Goal: Transaction & Acquisition: Book appointment/travel/reservation

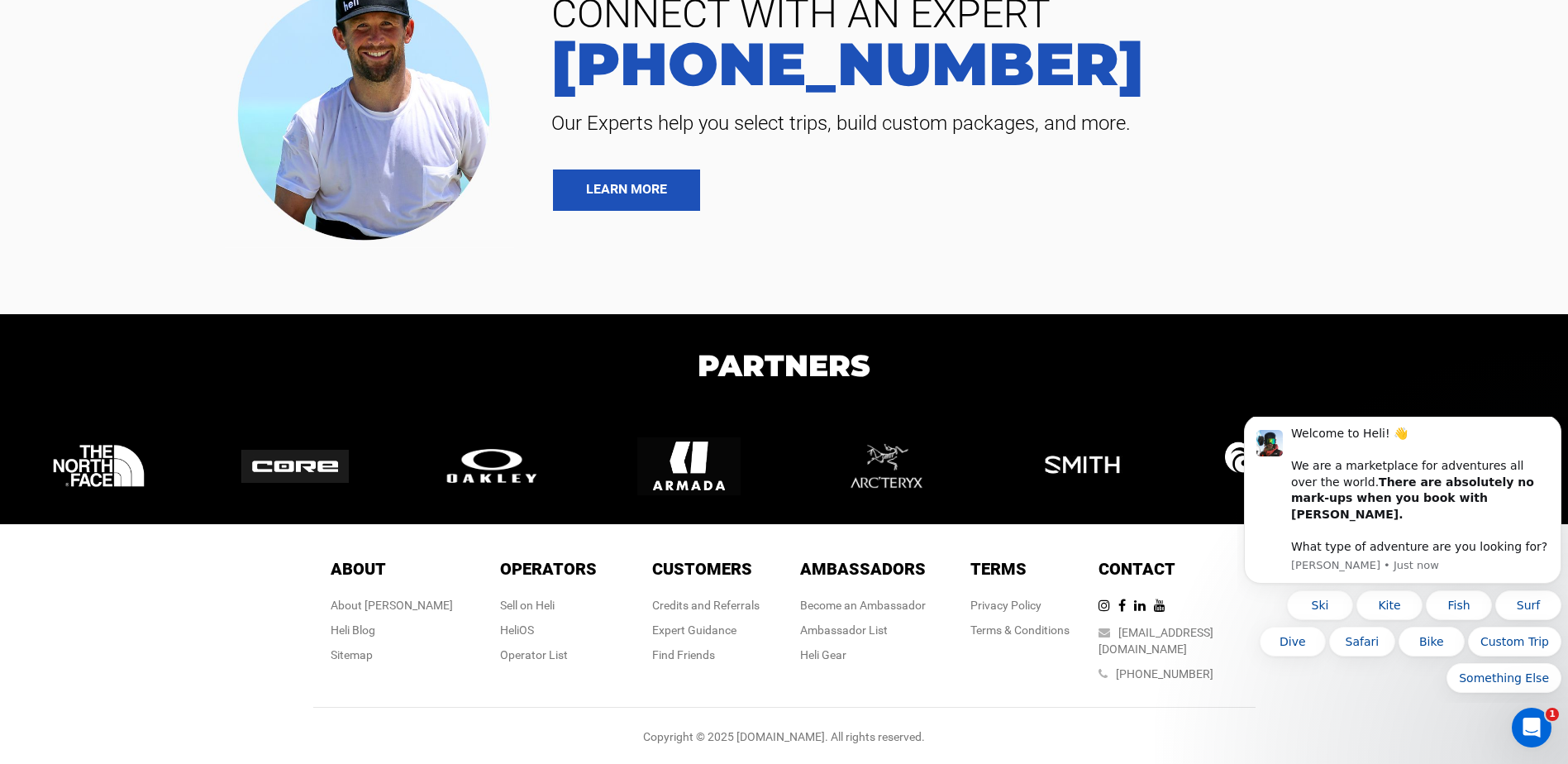
scroll to position [5523, 0]
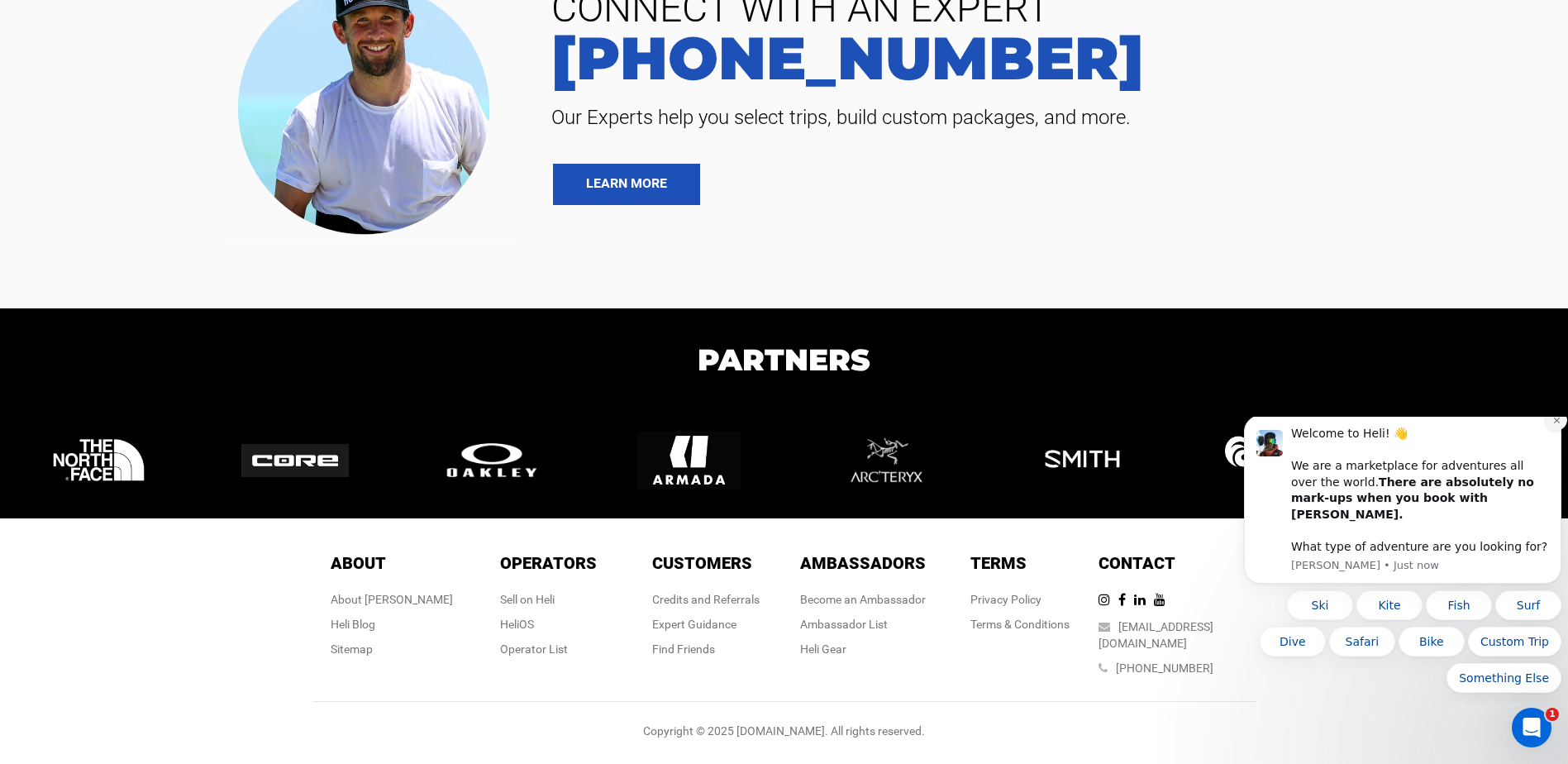
click at [1550, 430] on button "Dismiss notification" at bounding box center [1556, 420] width 21 height 21
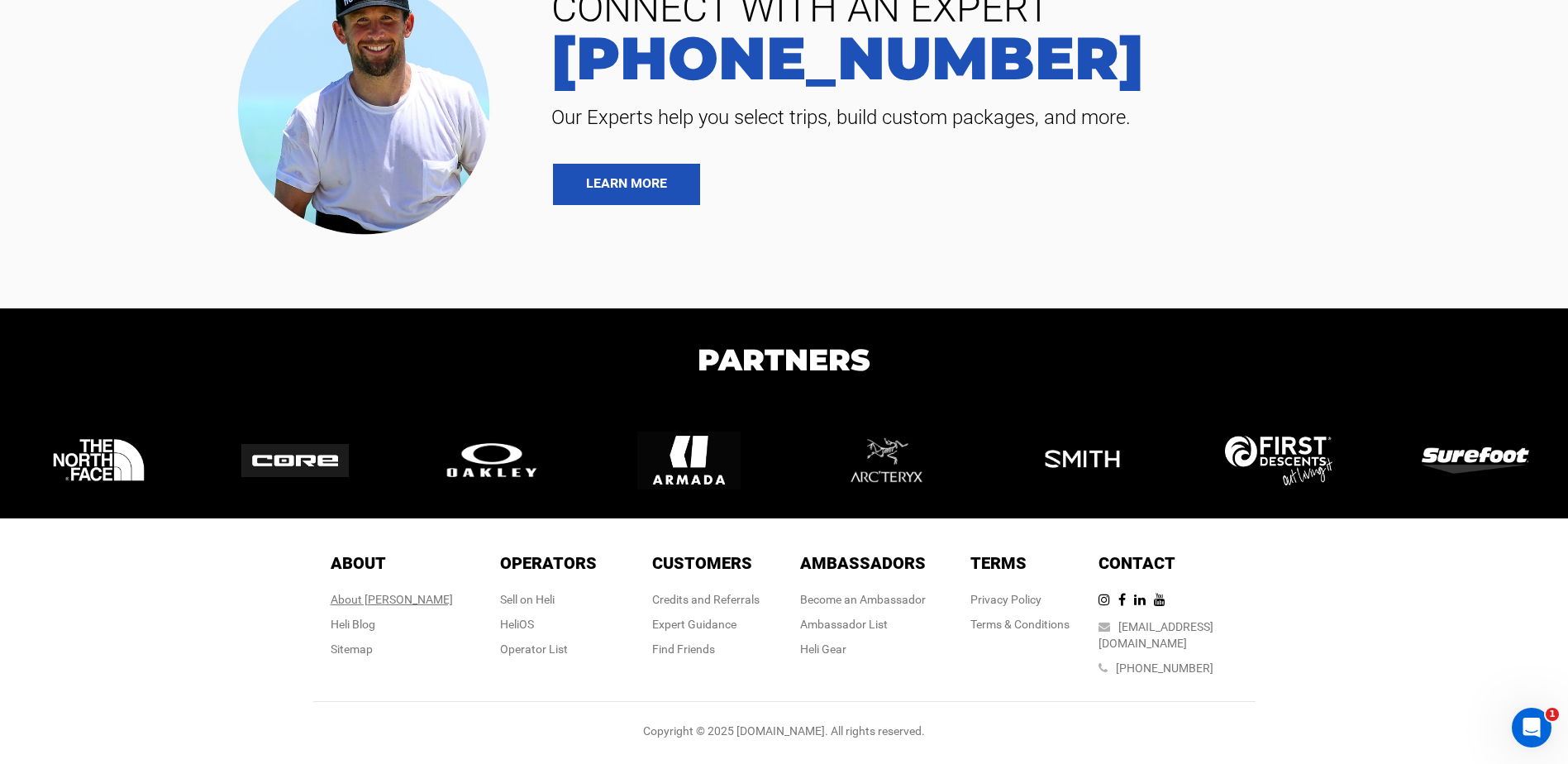
click at [381, 607] on div "About [PERSON_NAME]" at bounding box center [392, 599] width 122 height 16
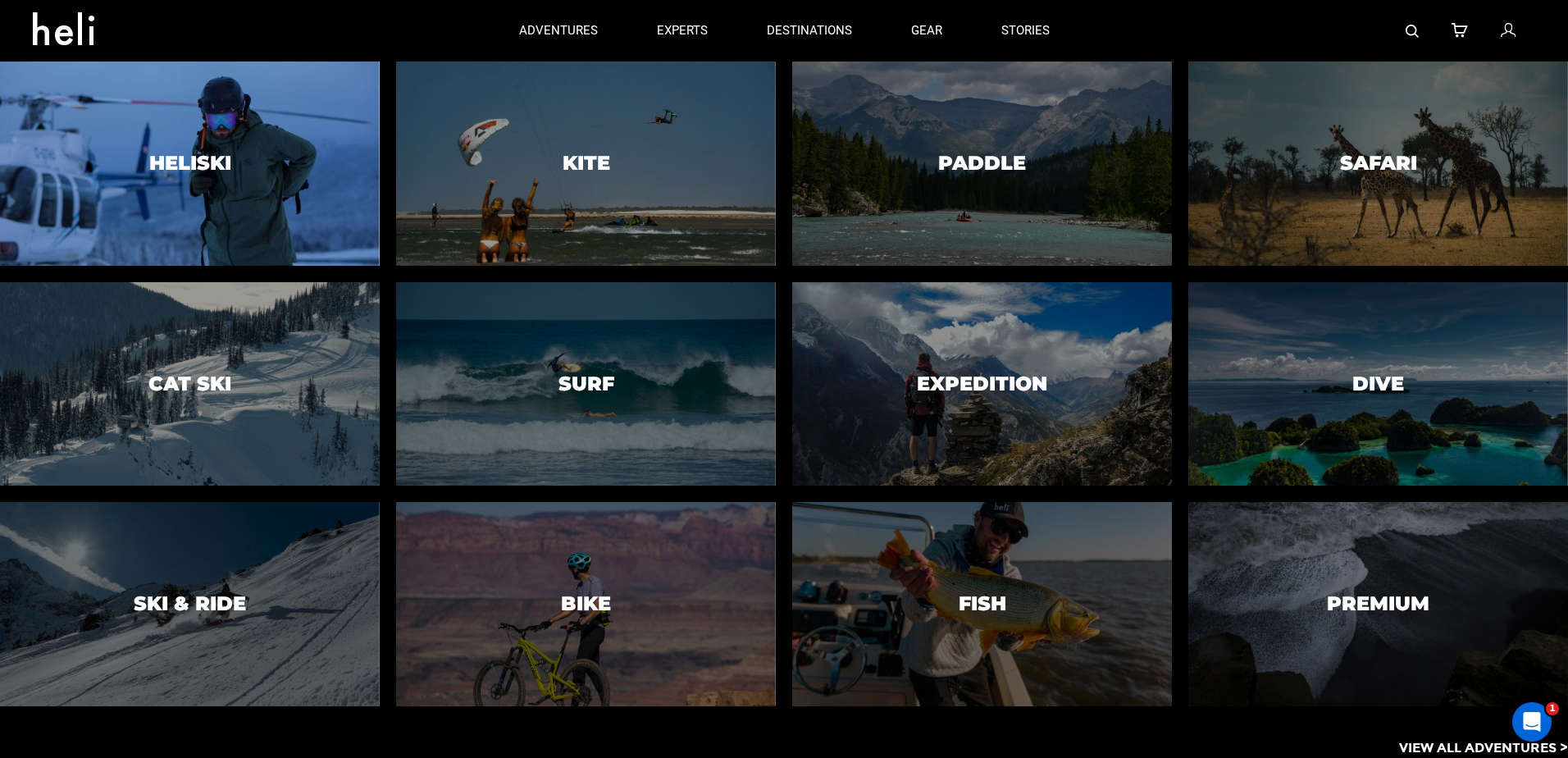
click at [330, 214] on div at bounding box center [189, 163] width 387 height 208
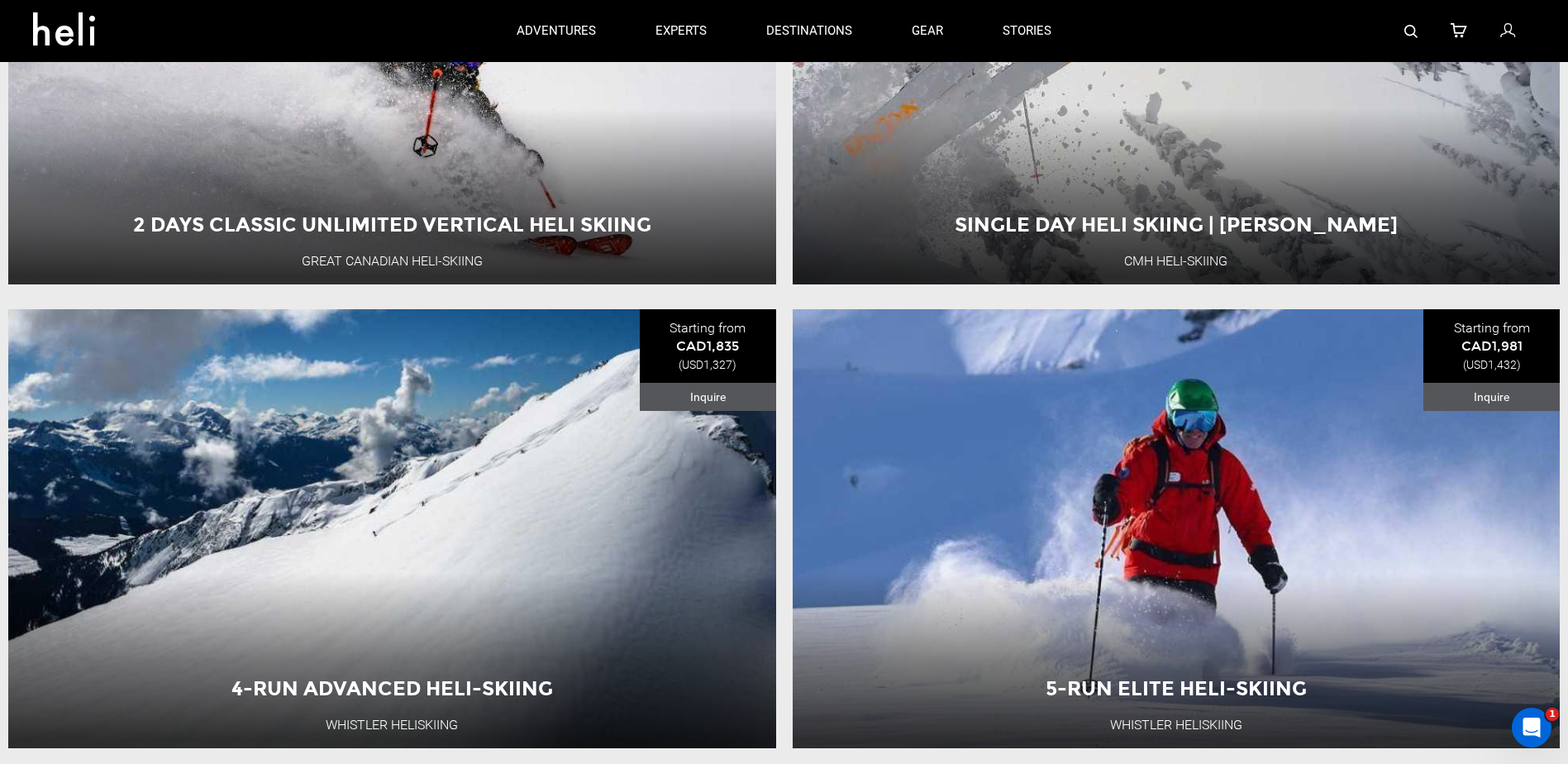
scroll to position [4628, 0]
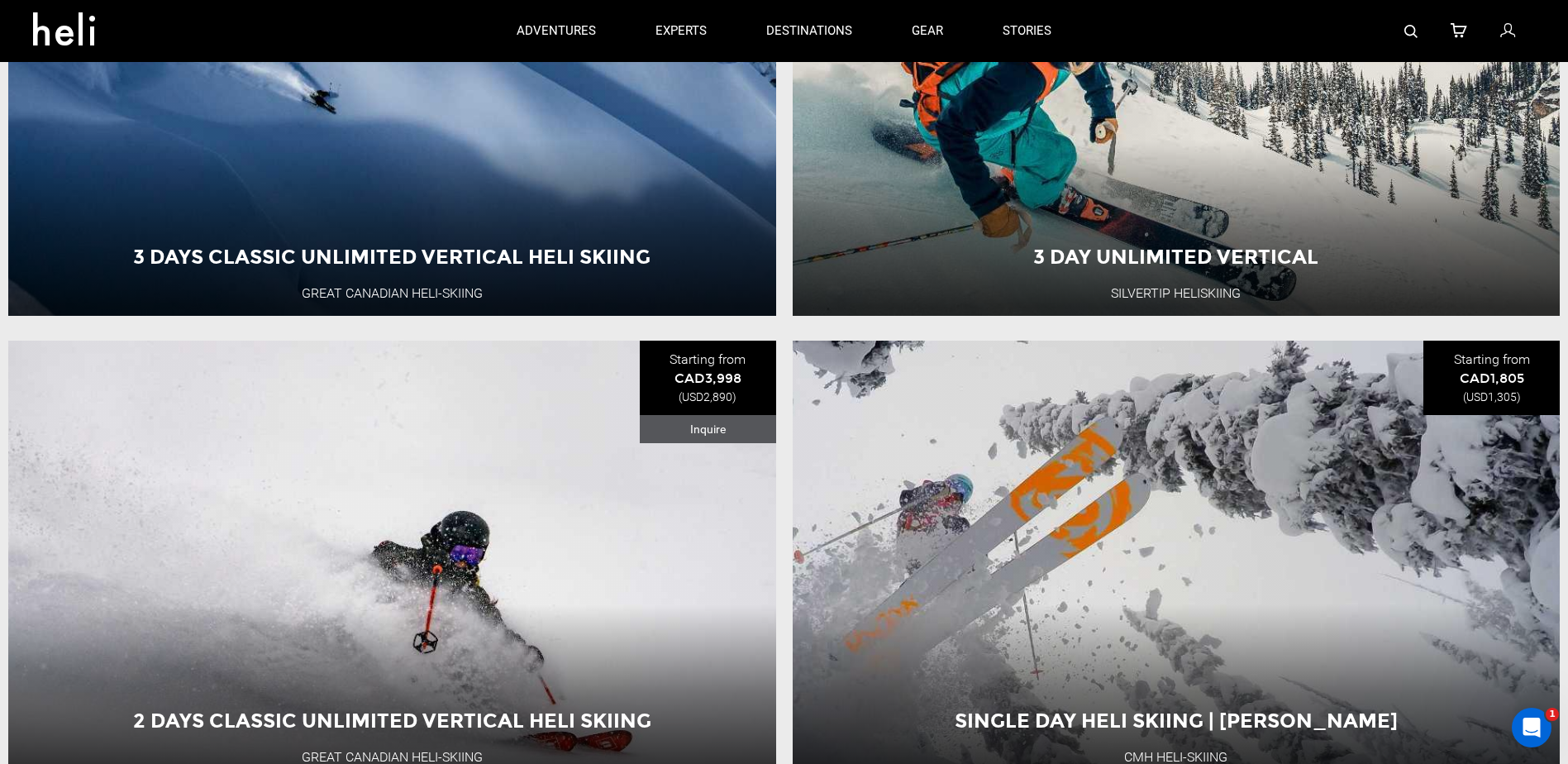
click at [44, 15] on icon at bounding box center [70, 23] width 74 height 26
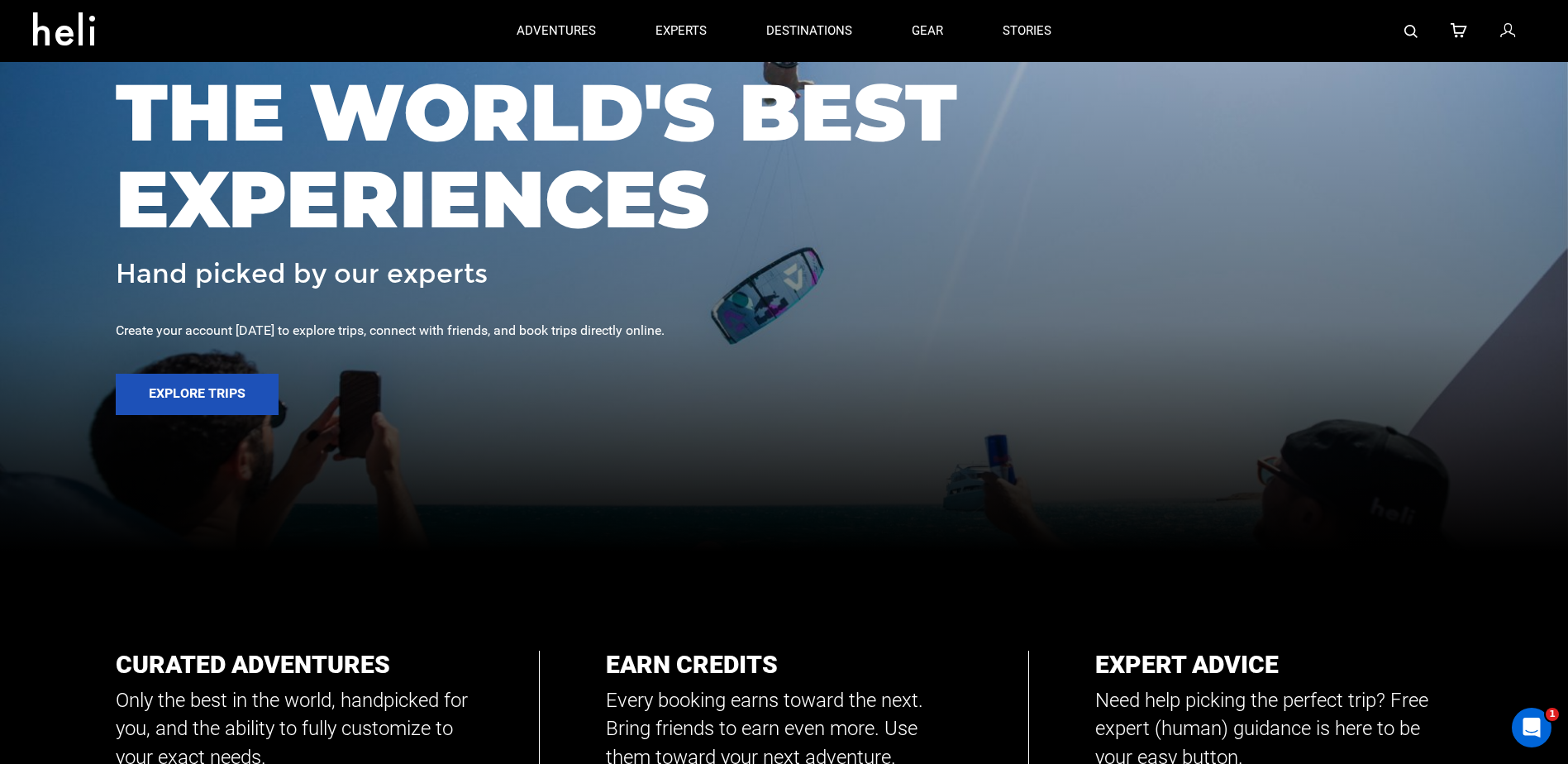
scroll to position [165, 0]
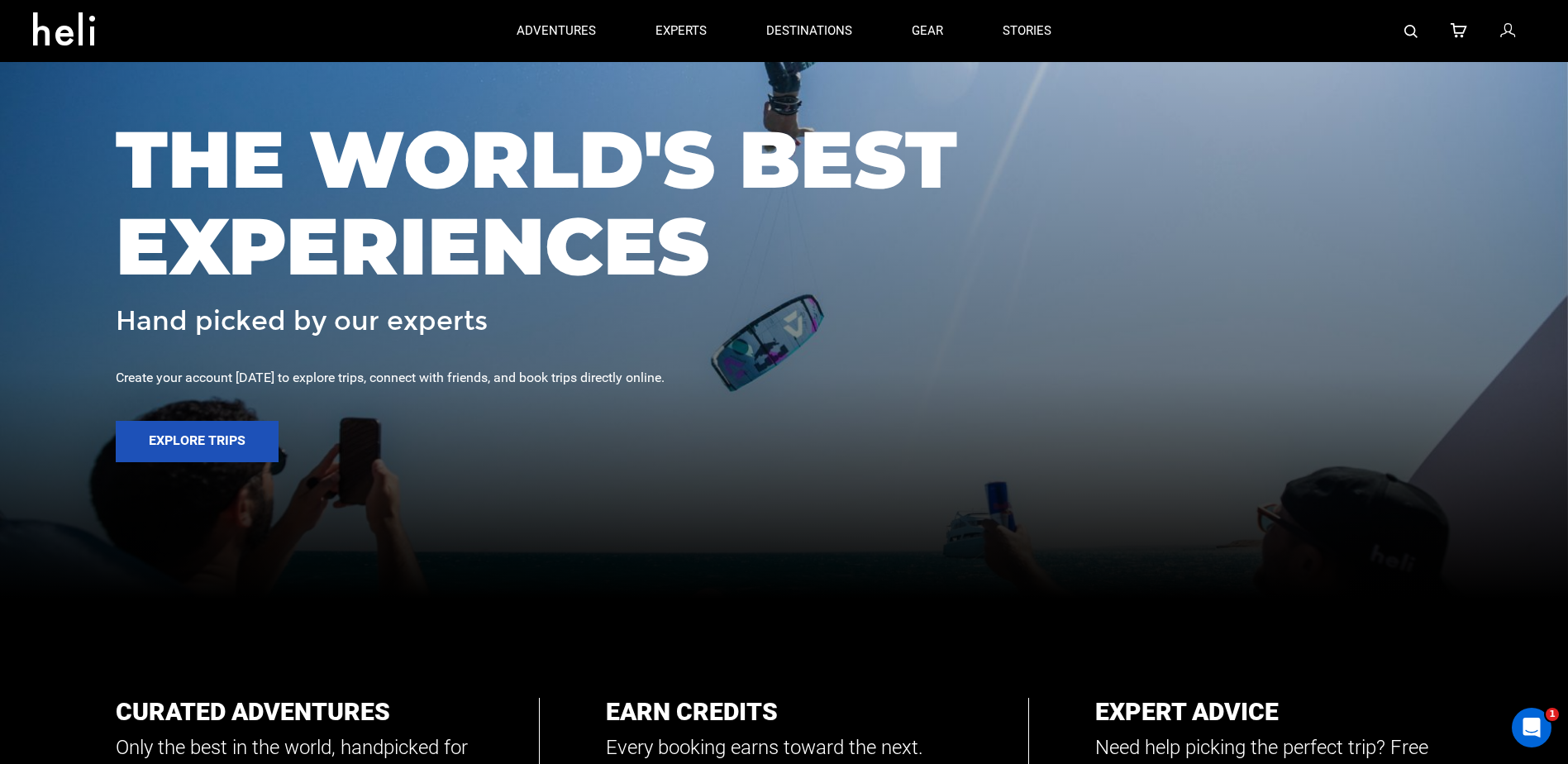
click at [60, 23] on icon at bounding box center [70, 23] width 74 height 26
click at [77, 30] on icon at bounding box center [70, 23] width 74 height 26
click at [697, 35] on p "experts" at bounding box center [681, 32] width 51 height 17
click at [1021, 33] on link "stories" at bounding box center [1027, 31] width 48 height 62
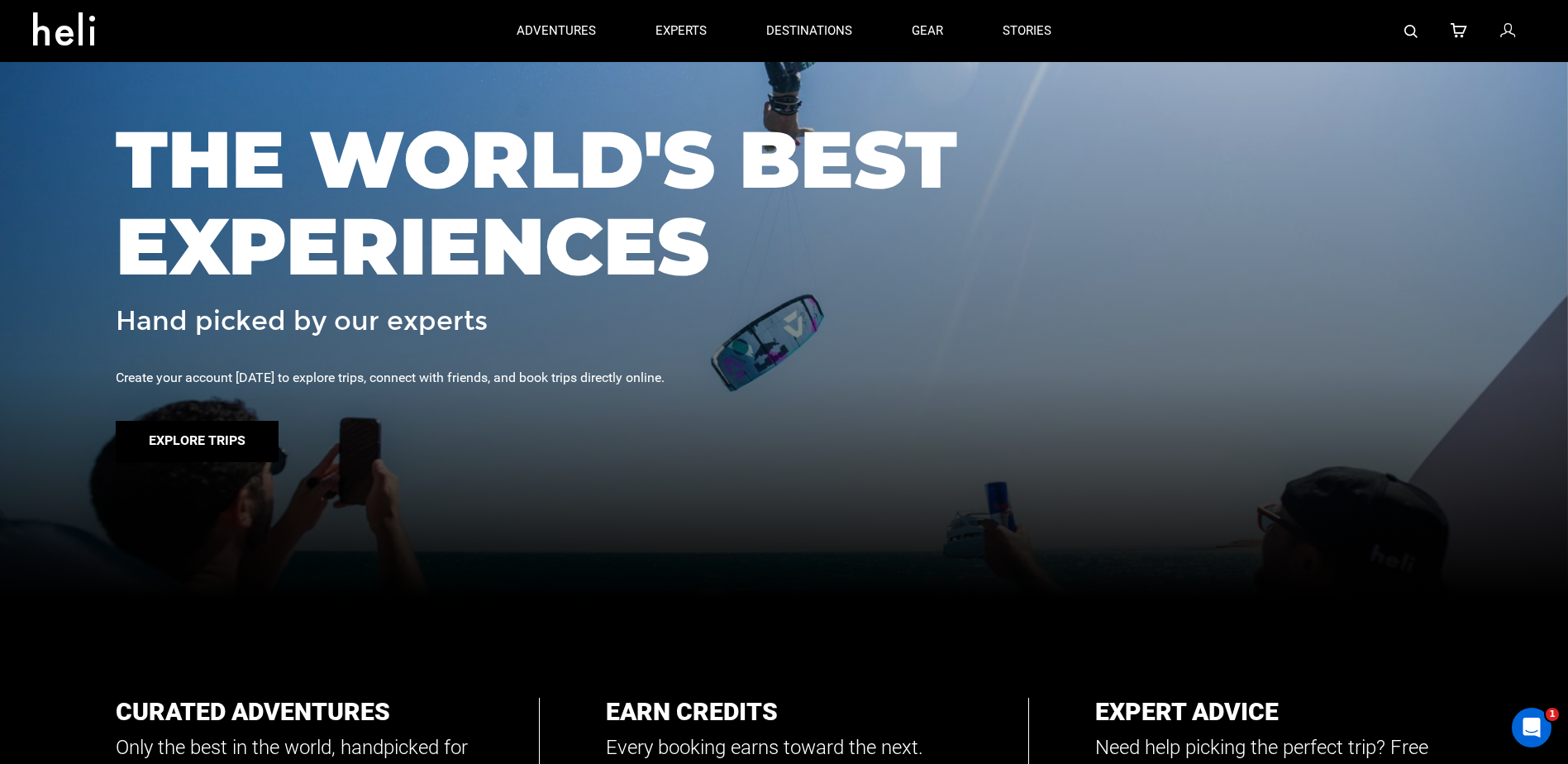
click at [251, 449] on button "Explore Trips" at bounding box center [197, 441] width 163 height 42
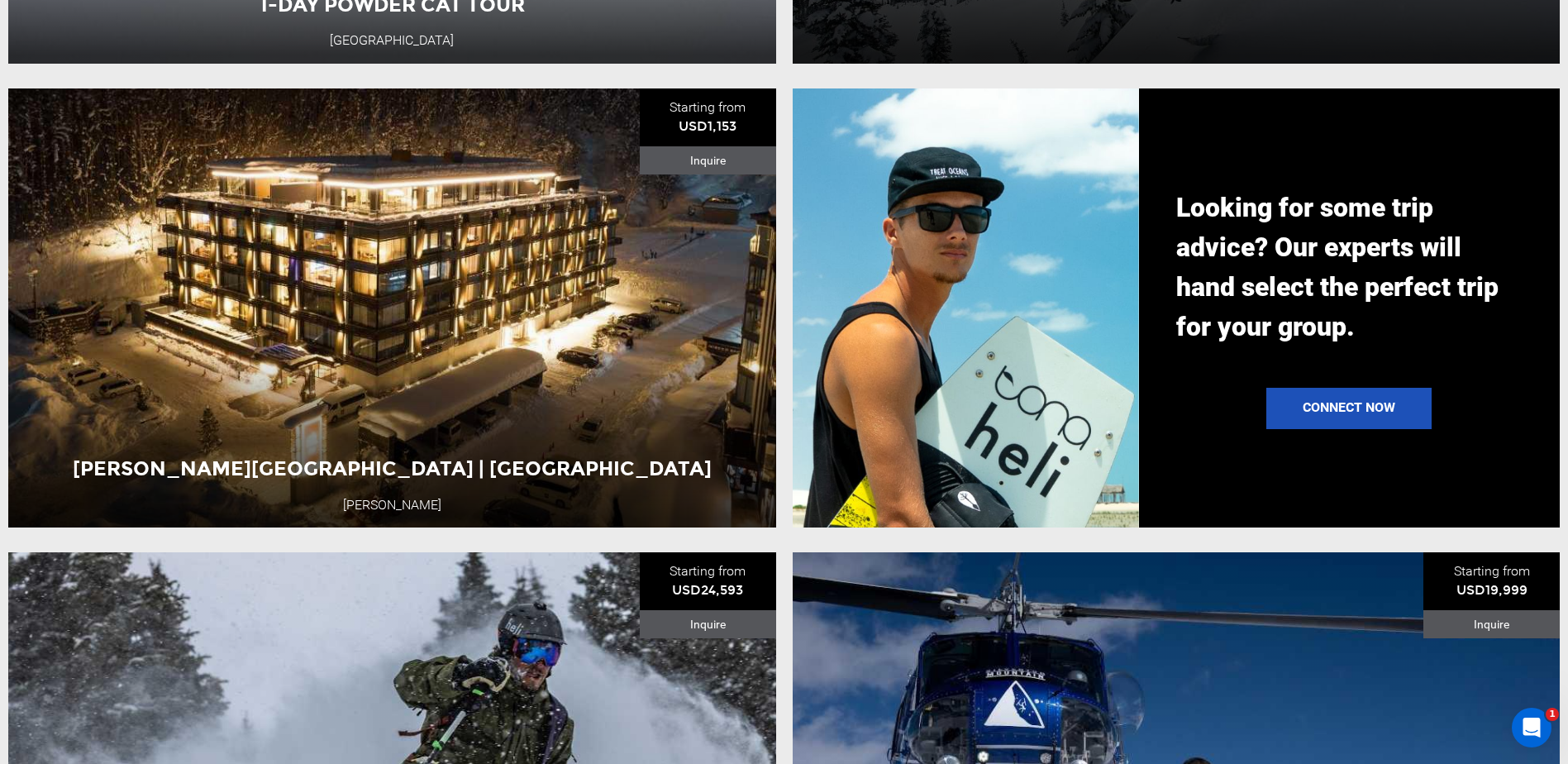
scroll to position [1571, 0]
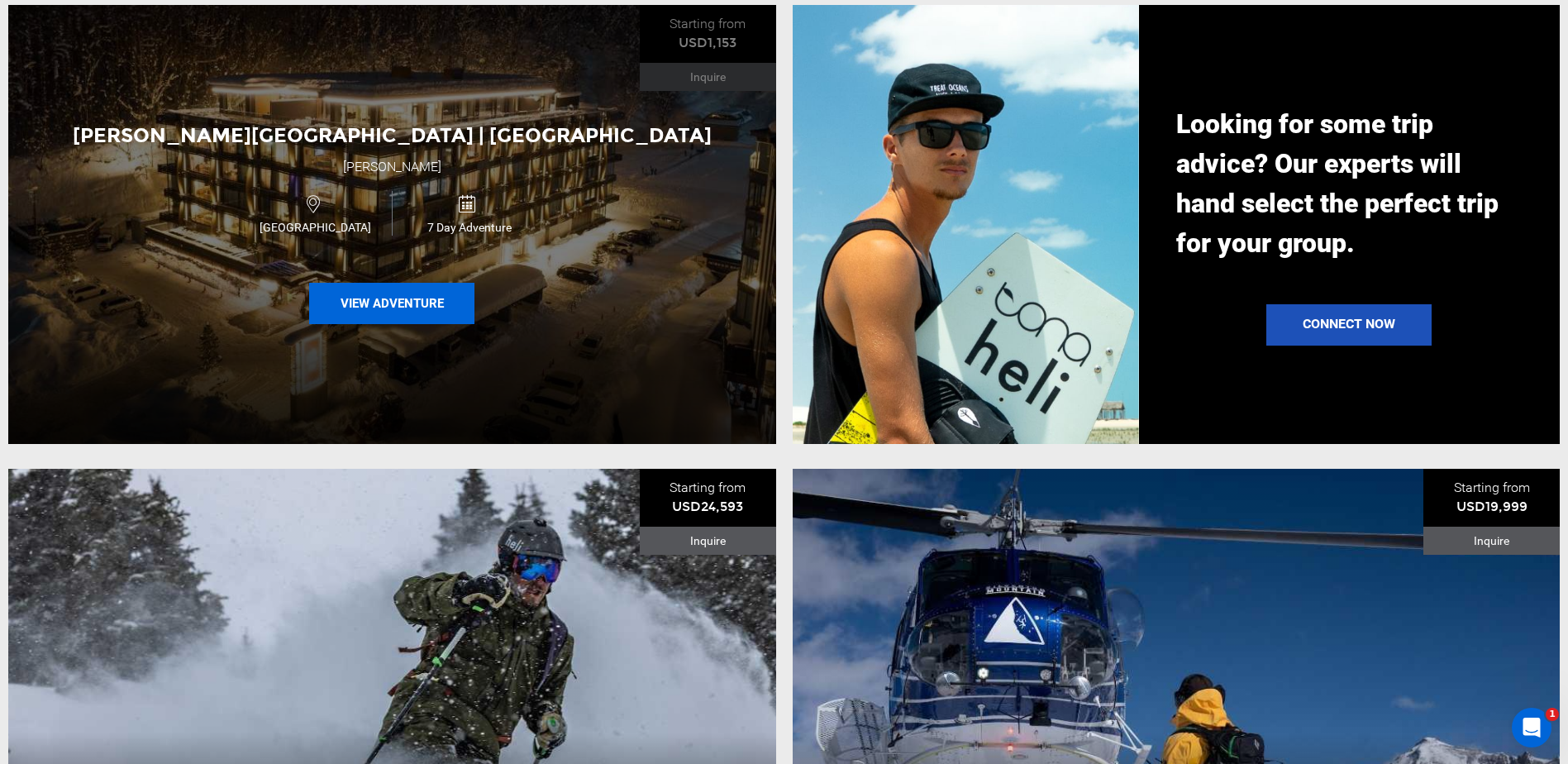
click at [402, 309] on button "View Adventure" at bounding box center [392, 303] width 165 height 42
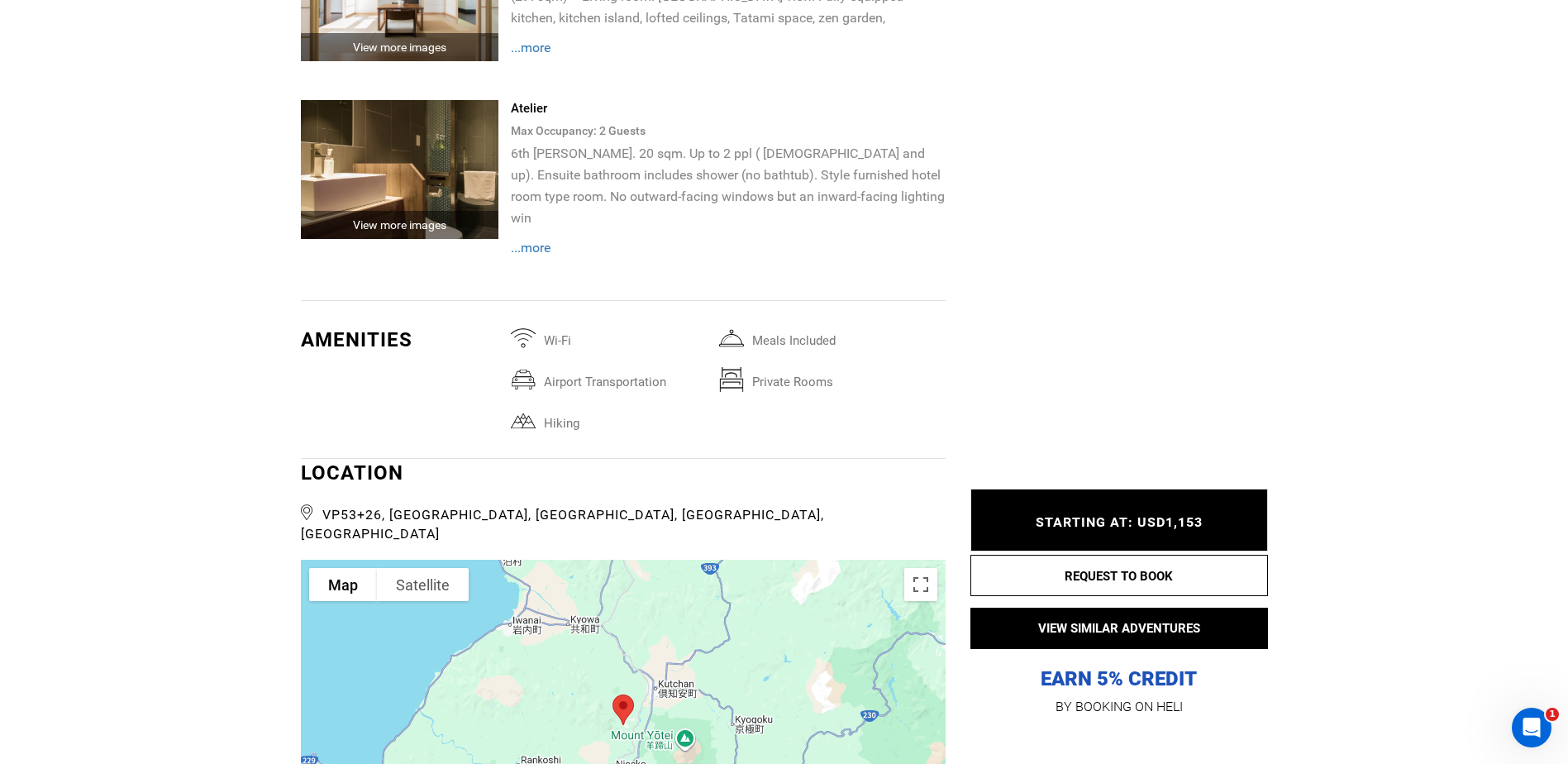
scroll to position [5620, 0]
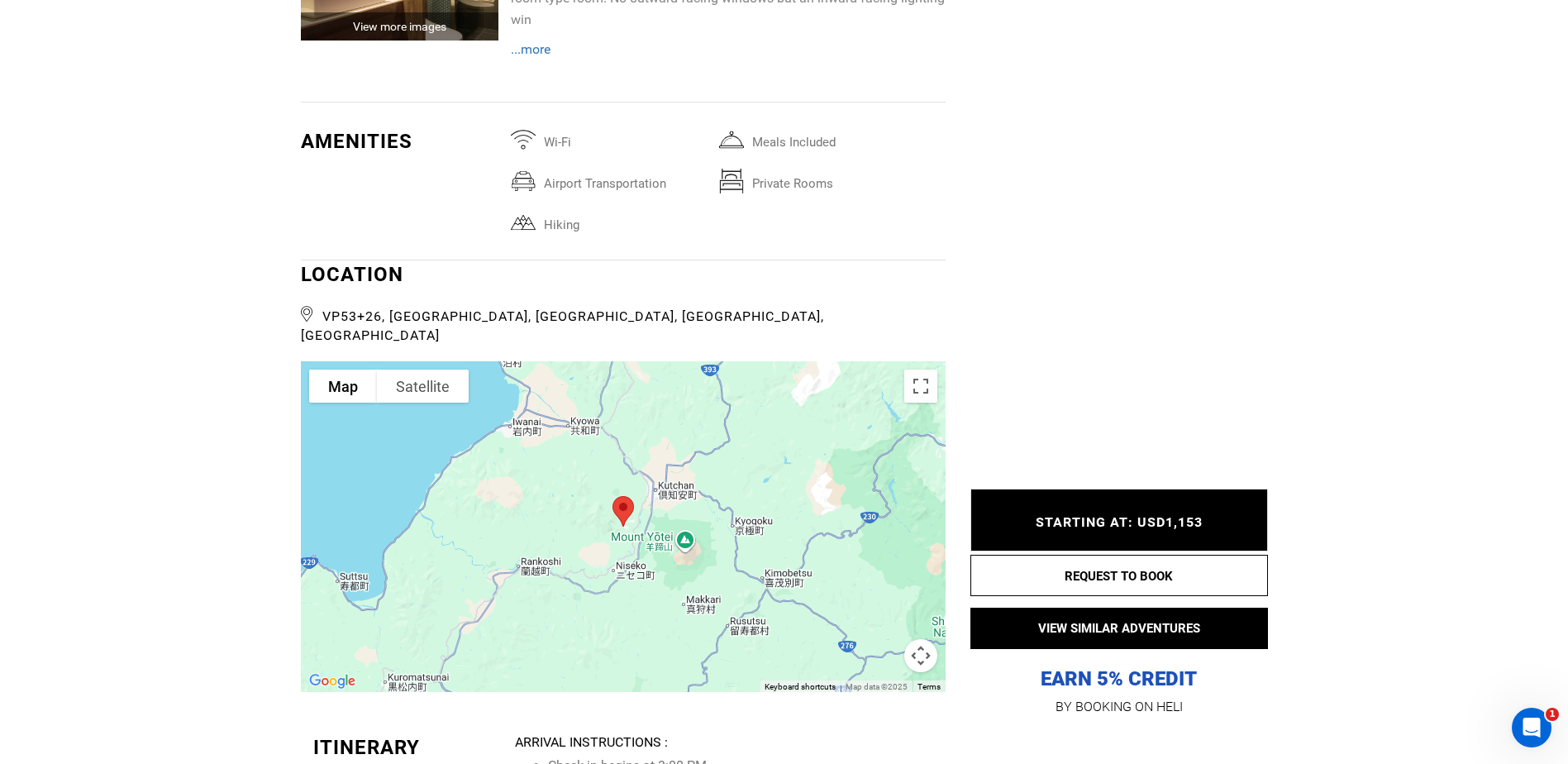
click at [613, 481] on div at bounding box center [623, 526] width 645 height 331
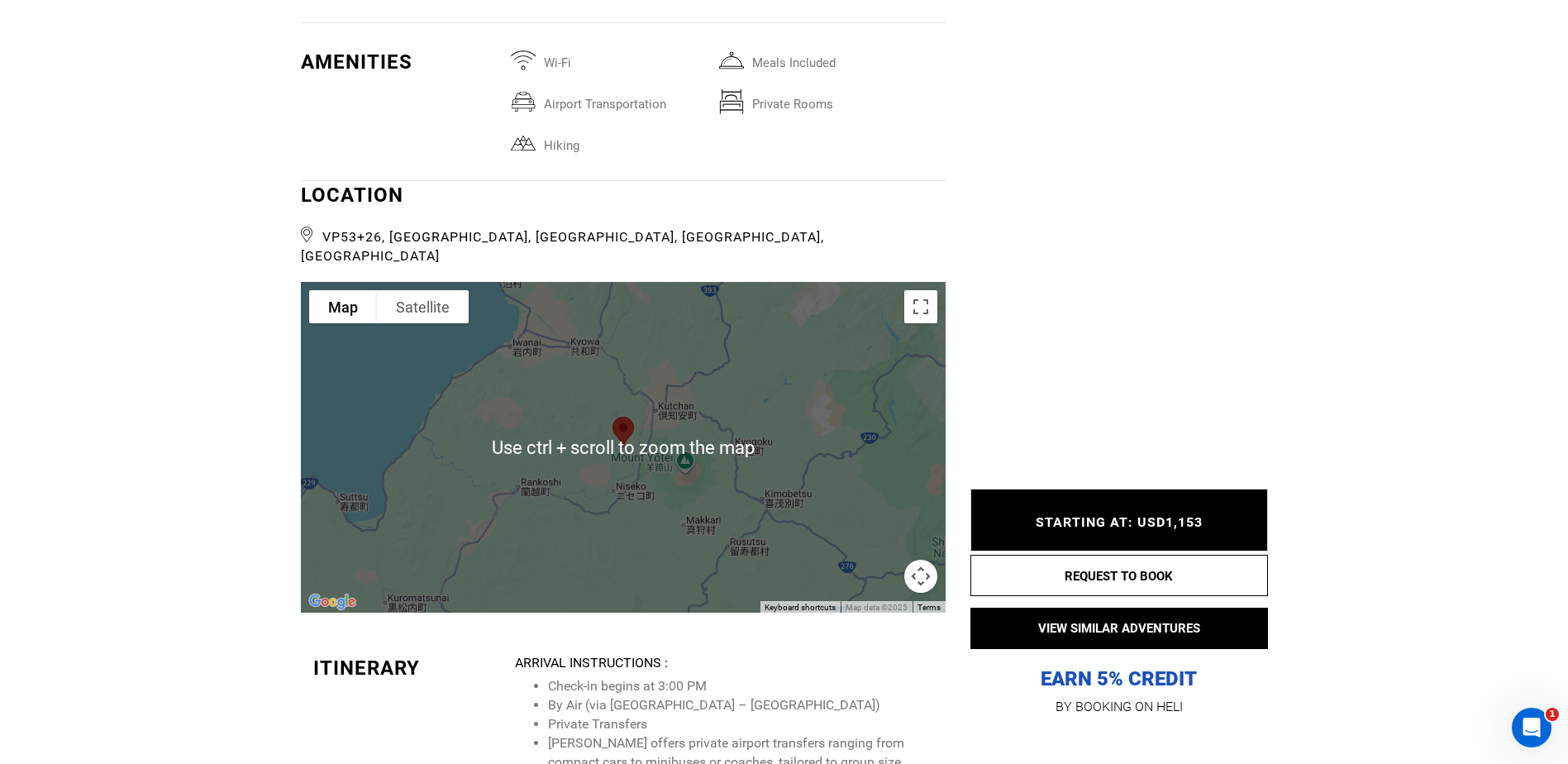
scroll to position [5703, 0]
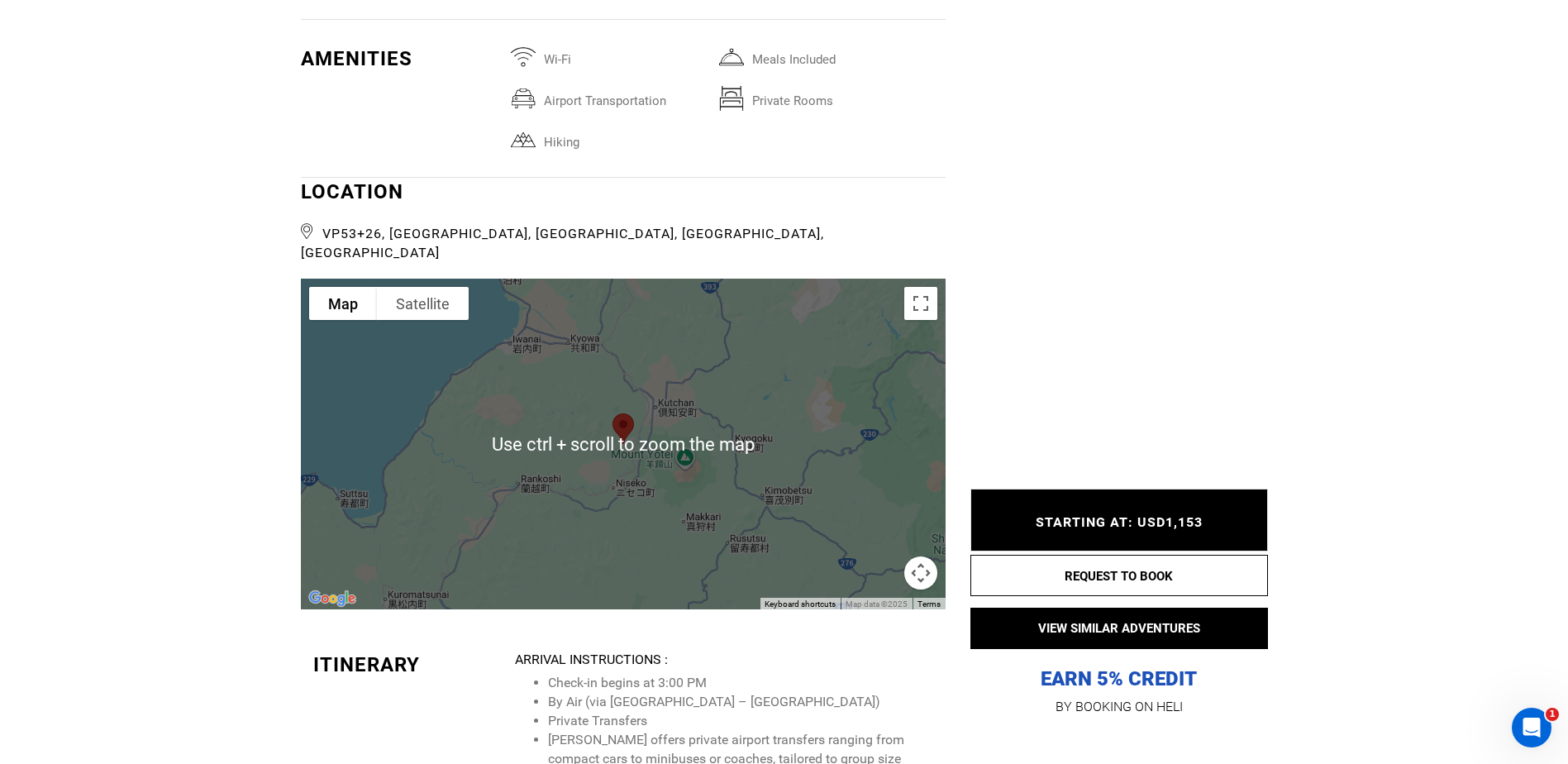
click at [621, 390] on div at bounding box center [623, 444] width 645 height 331
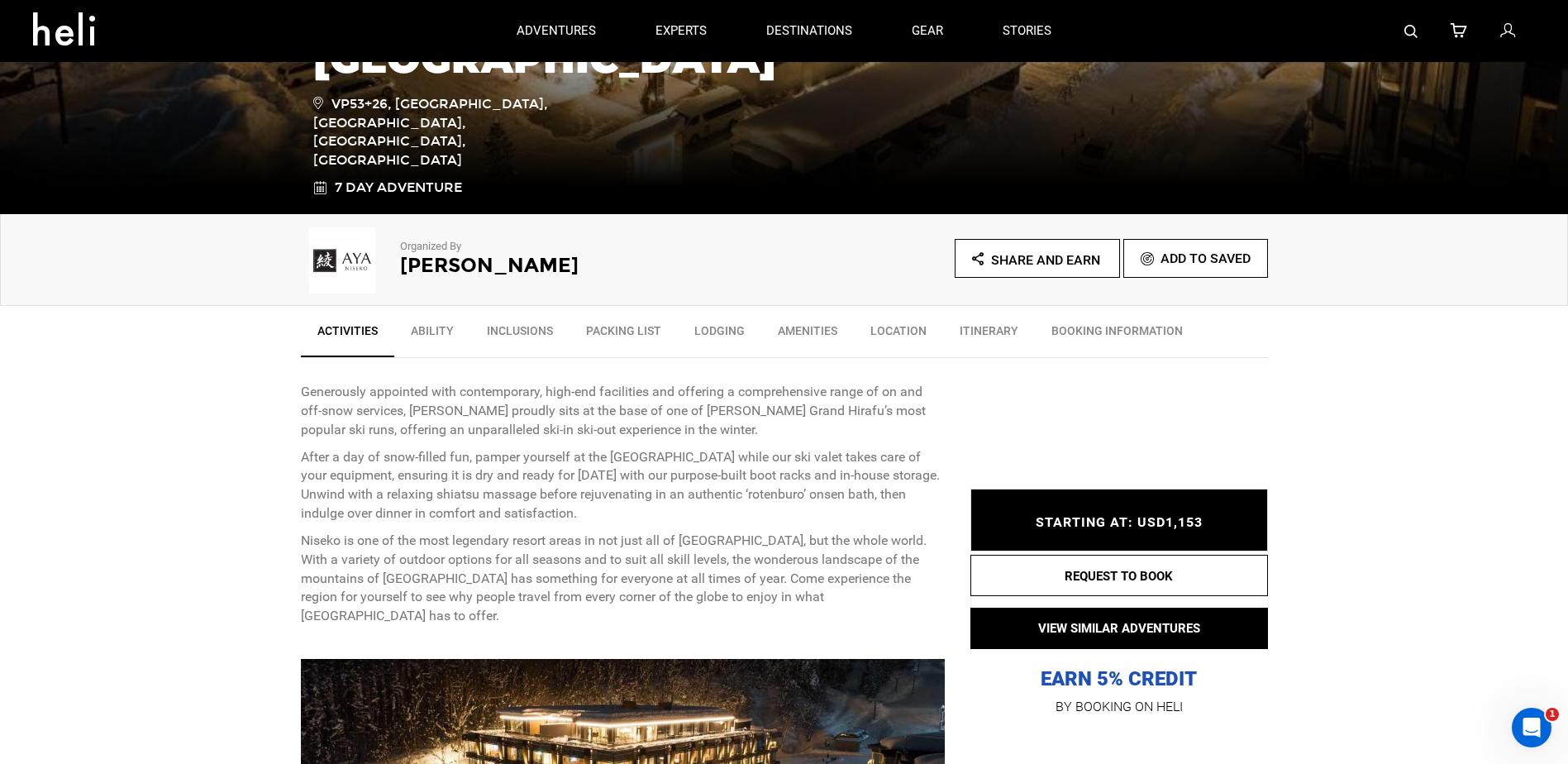
scroll to position [165, 0]
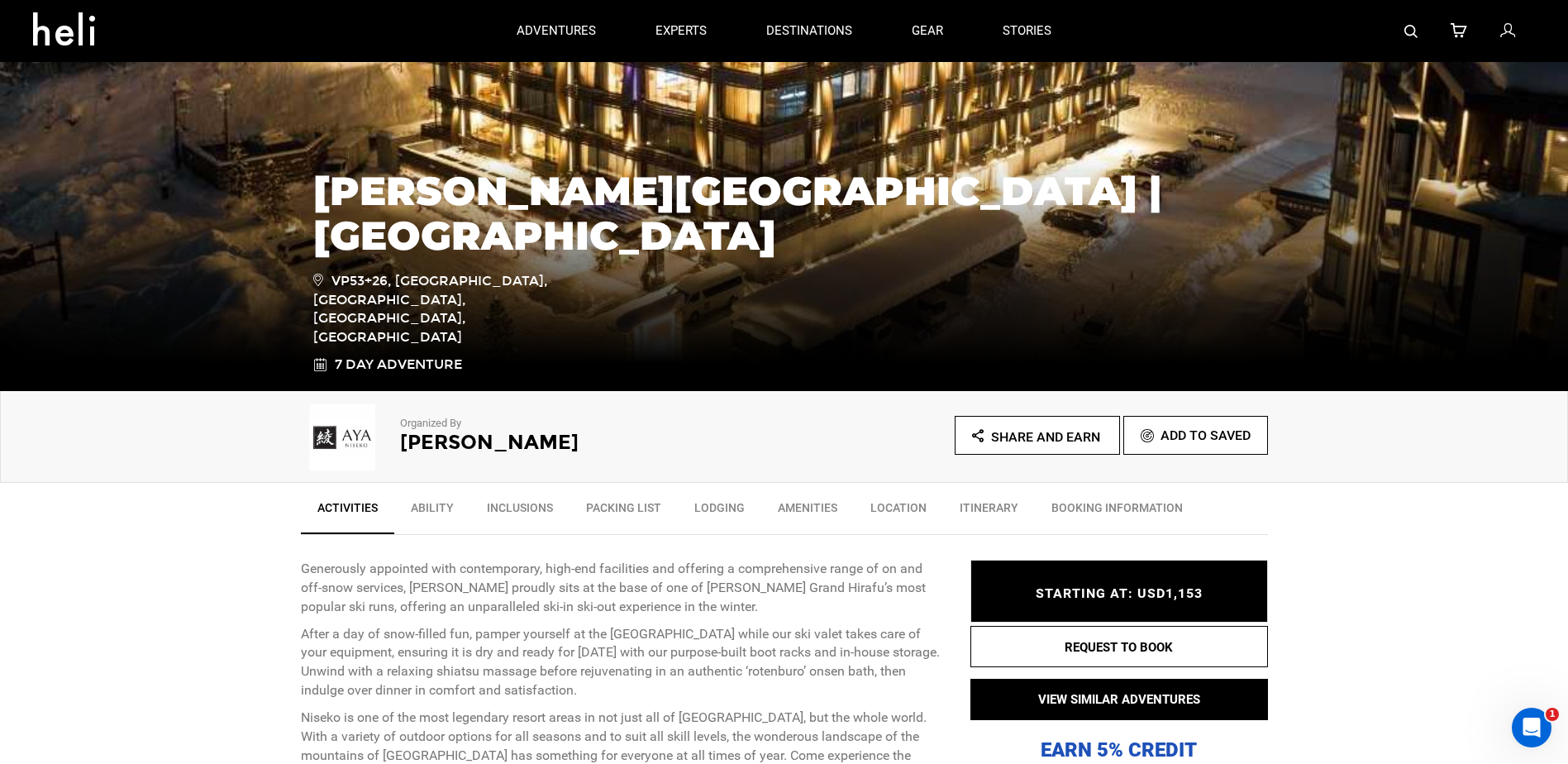
click at [1131, 605] on div "STARTING AT: USD1,153 STARTING AT: USD1,153" at bounding box center [1119, 591] width 298 height 63
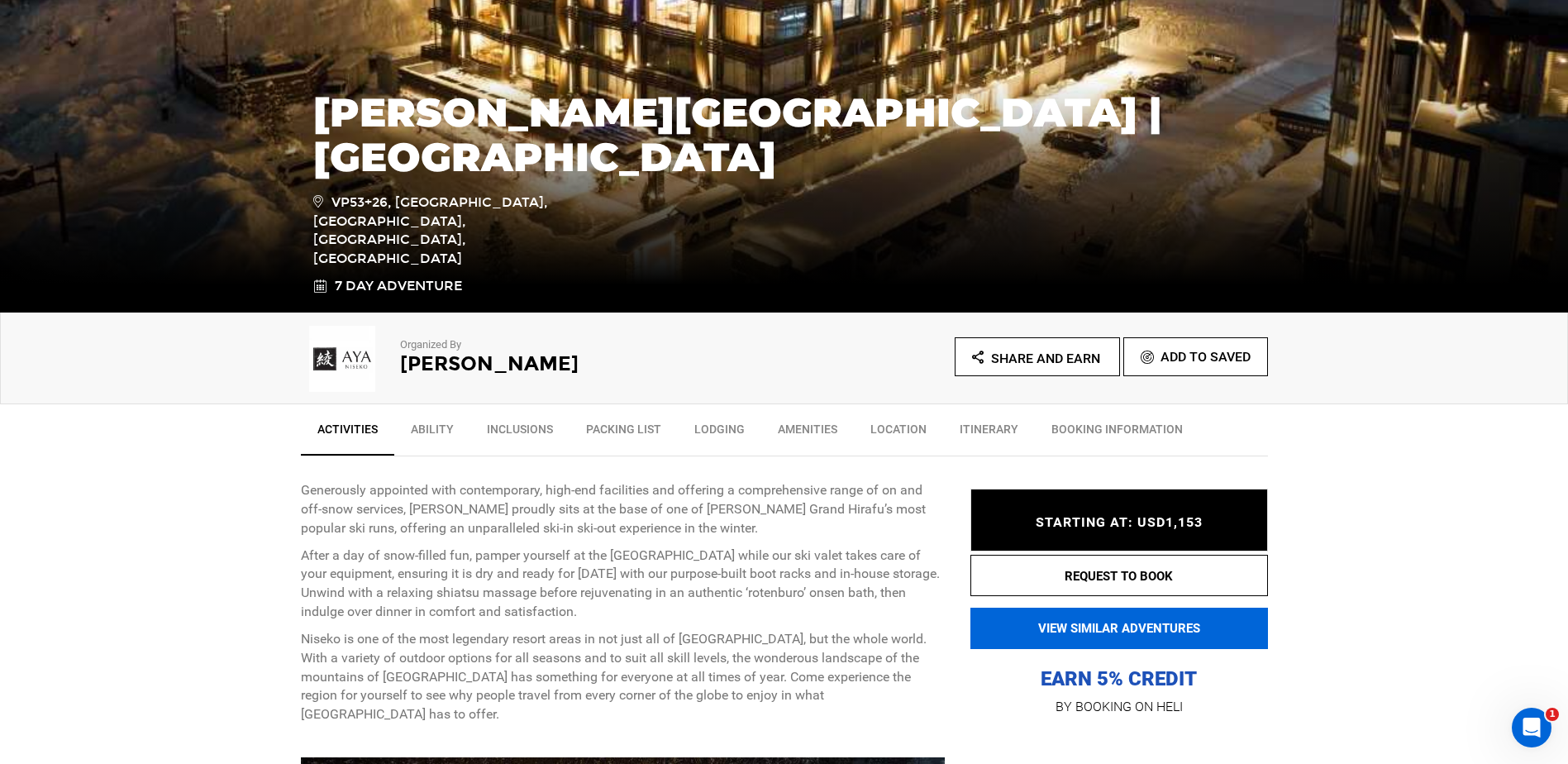
scroll to position [331, 0]
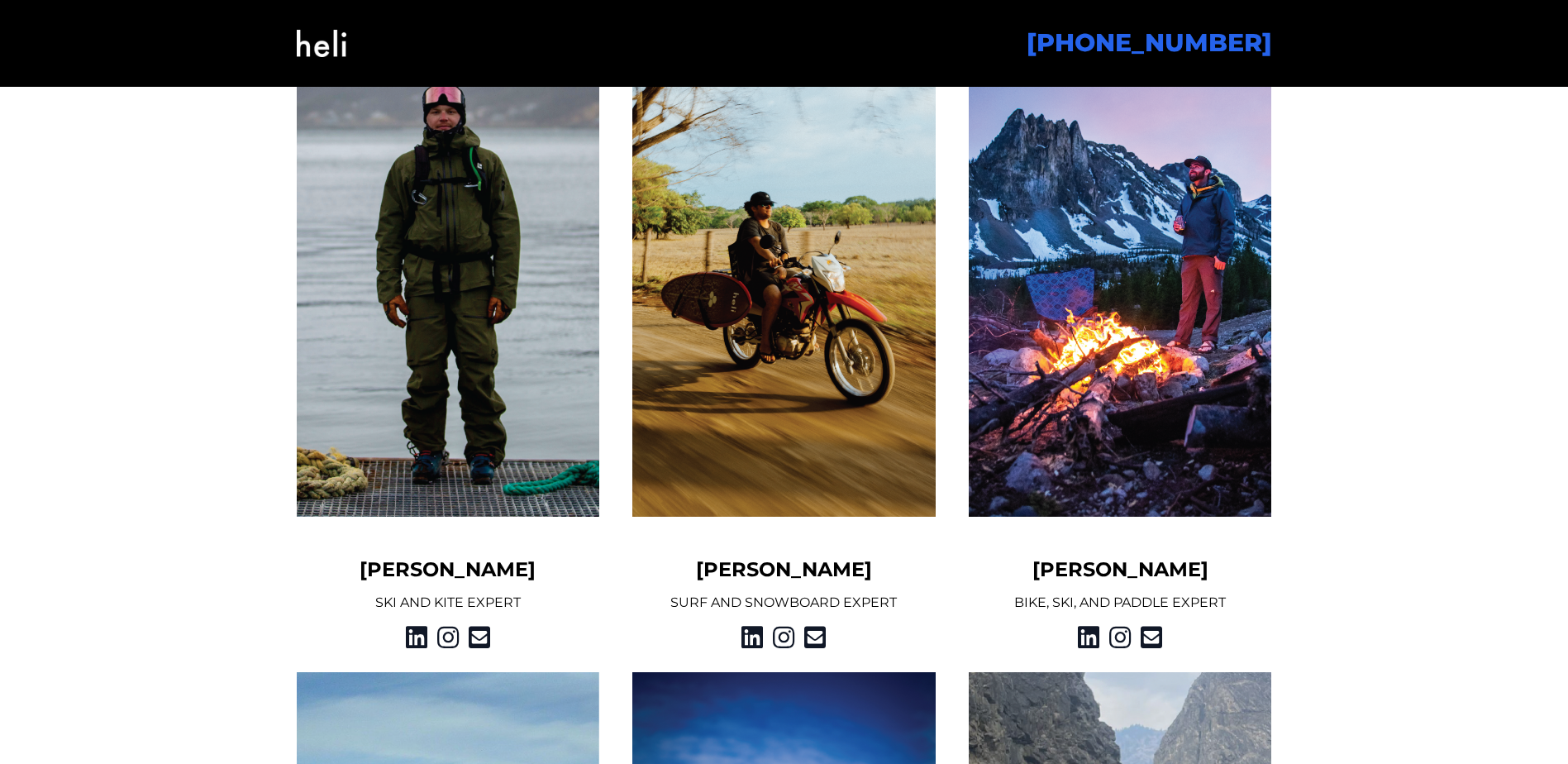
scroll to position [1405, 0]
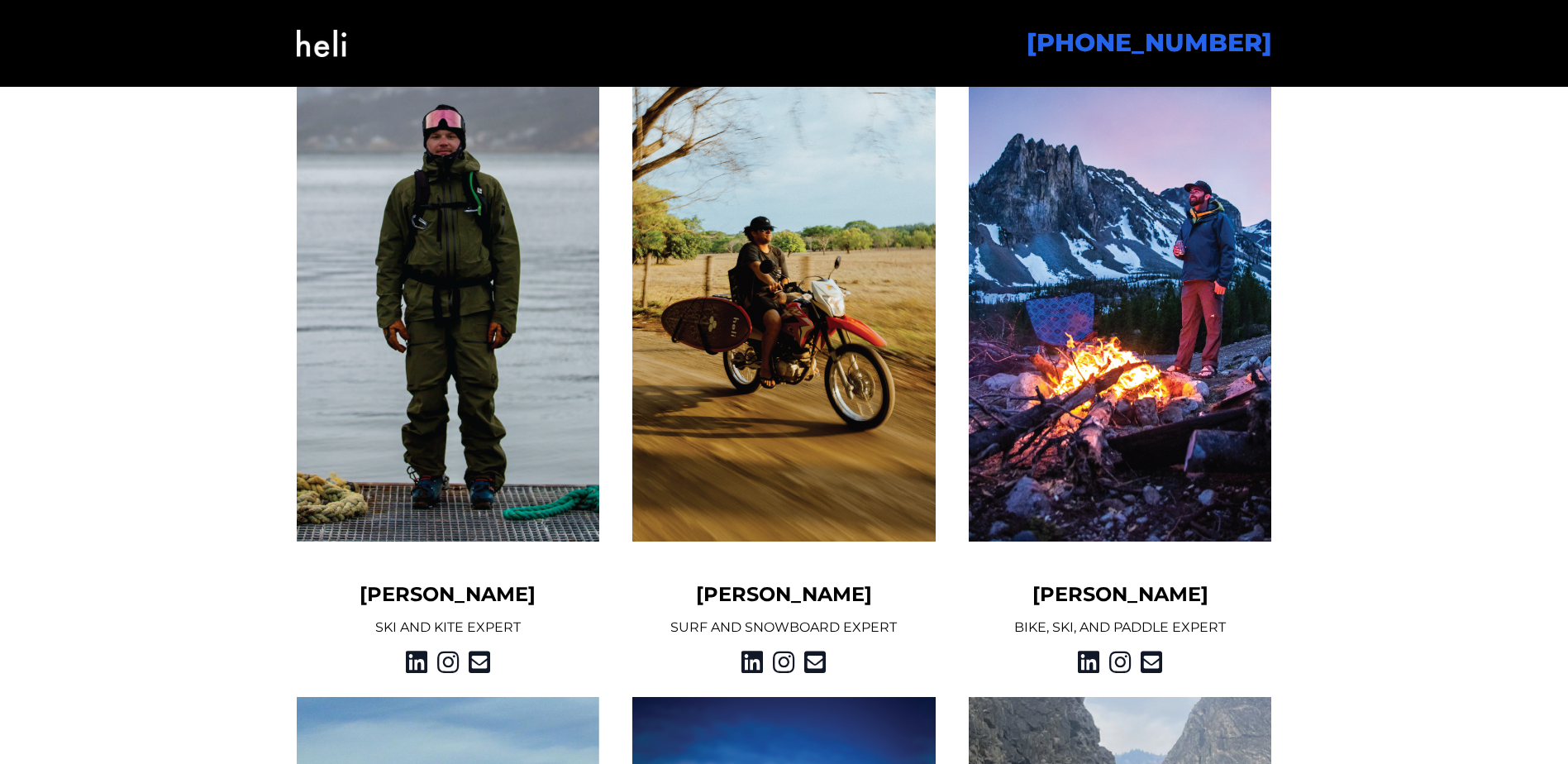
click at [450, 310] on img at bounding box center [449, 294] width 304 height 494
click at [425, 591] on h5 "Spencer Hutchins" at bounding box center [449, 594] width 304 height 26
click at [405, 621] on p "SKI AND KITE EXPERT" at bounding box center [449, 627] width 304 height 20
click at [496, 622] on p "SKI AND KITE EXPERT" at bounding box center [449, 627] width 304 height 20
click at [466, 432] on img at bounding box center [449, 294] width 304 height 494
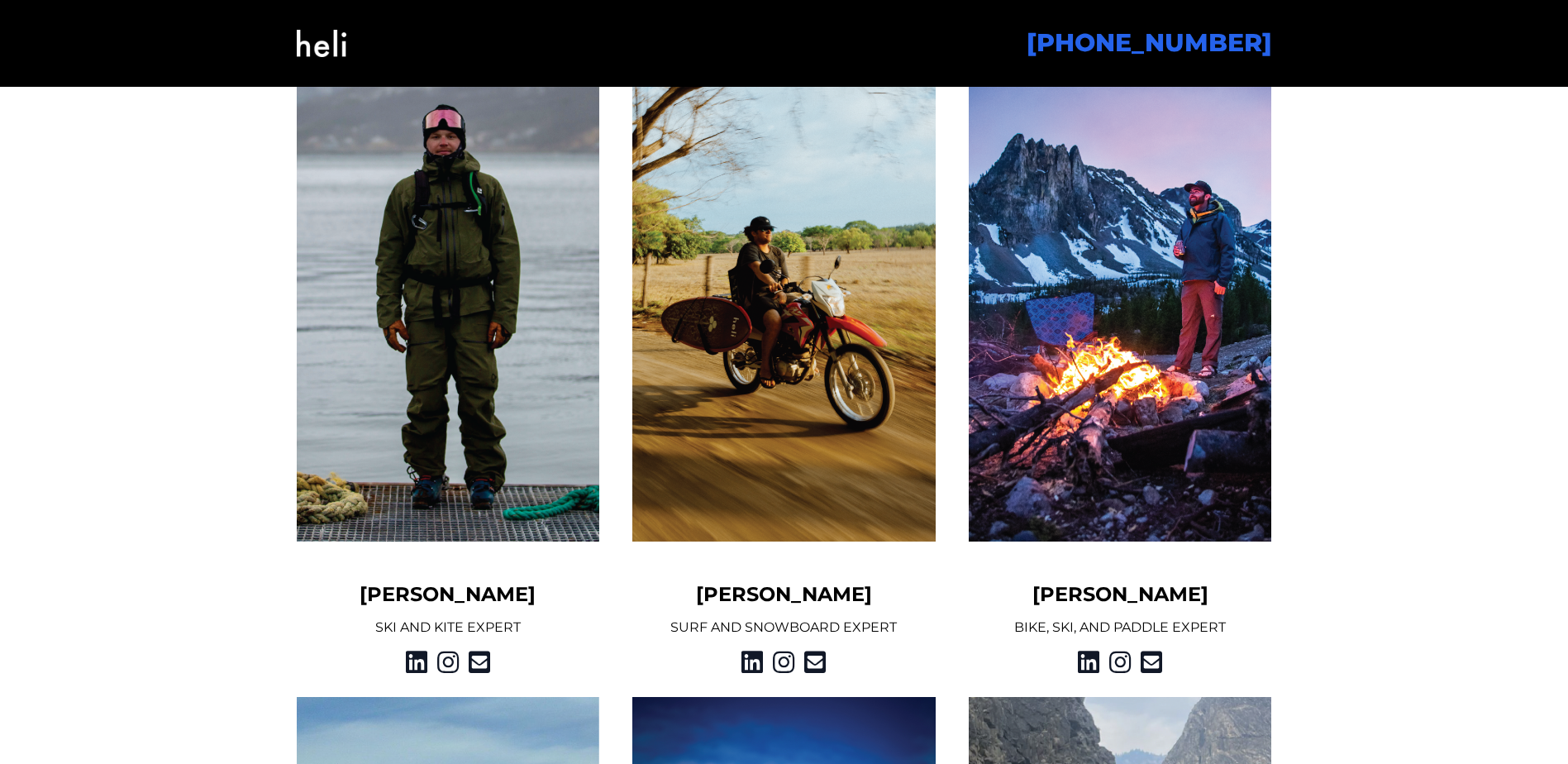
click at [475, 359] on img at bounding box center [449, 294] width 304 height 494
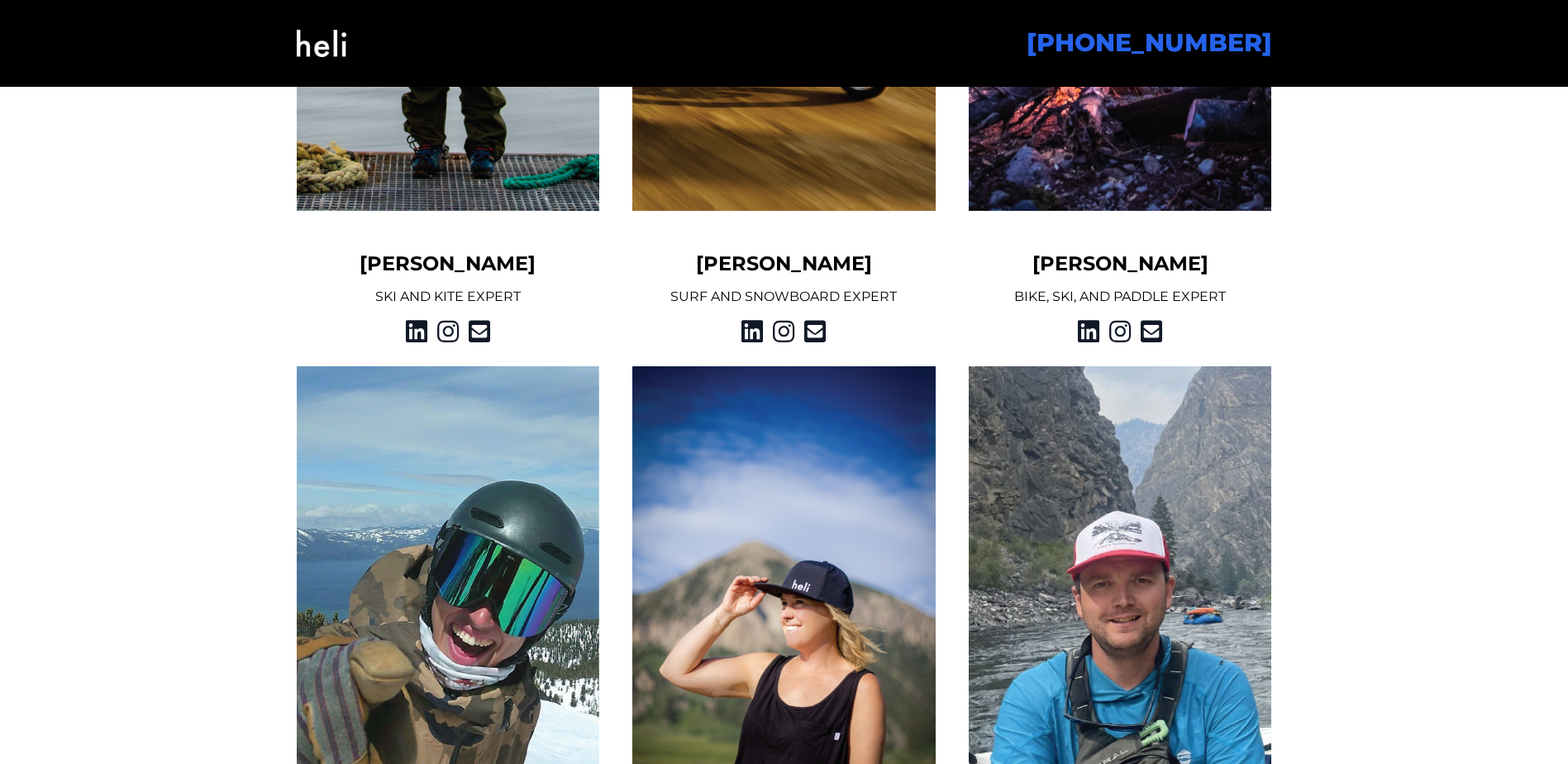
scroll to position [1240, 0]
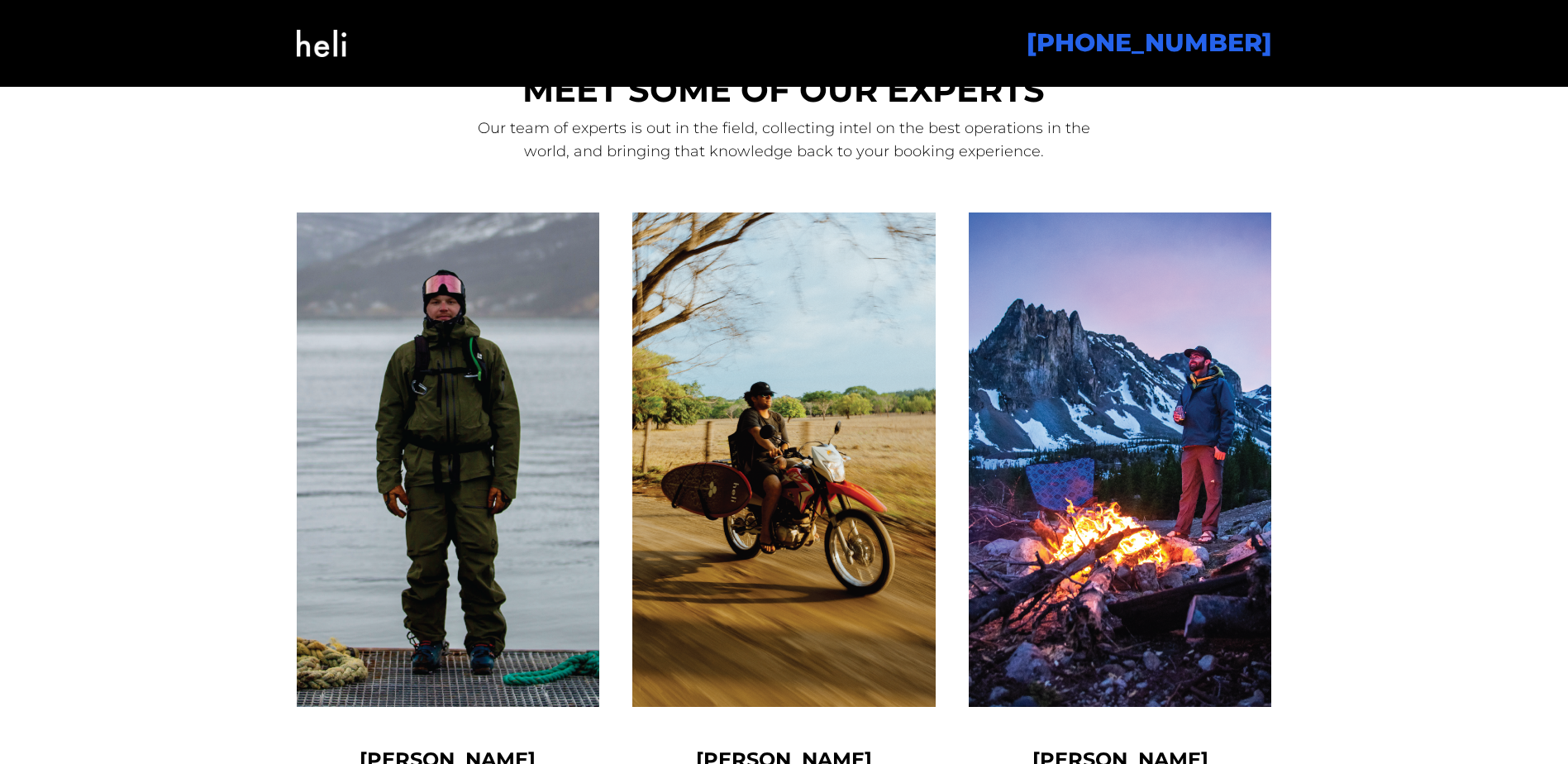
click at [478, 401] on img at bounding box center [449, 459] width 304 height 494
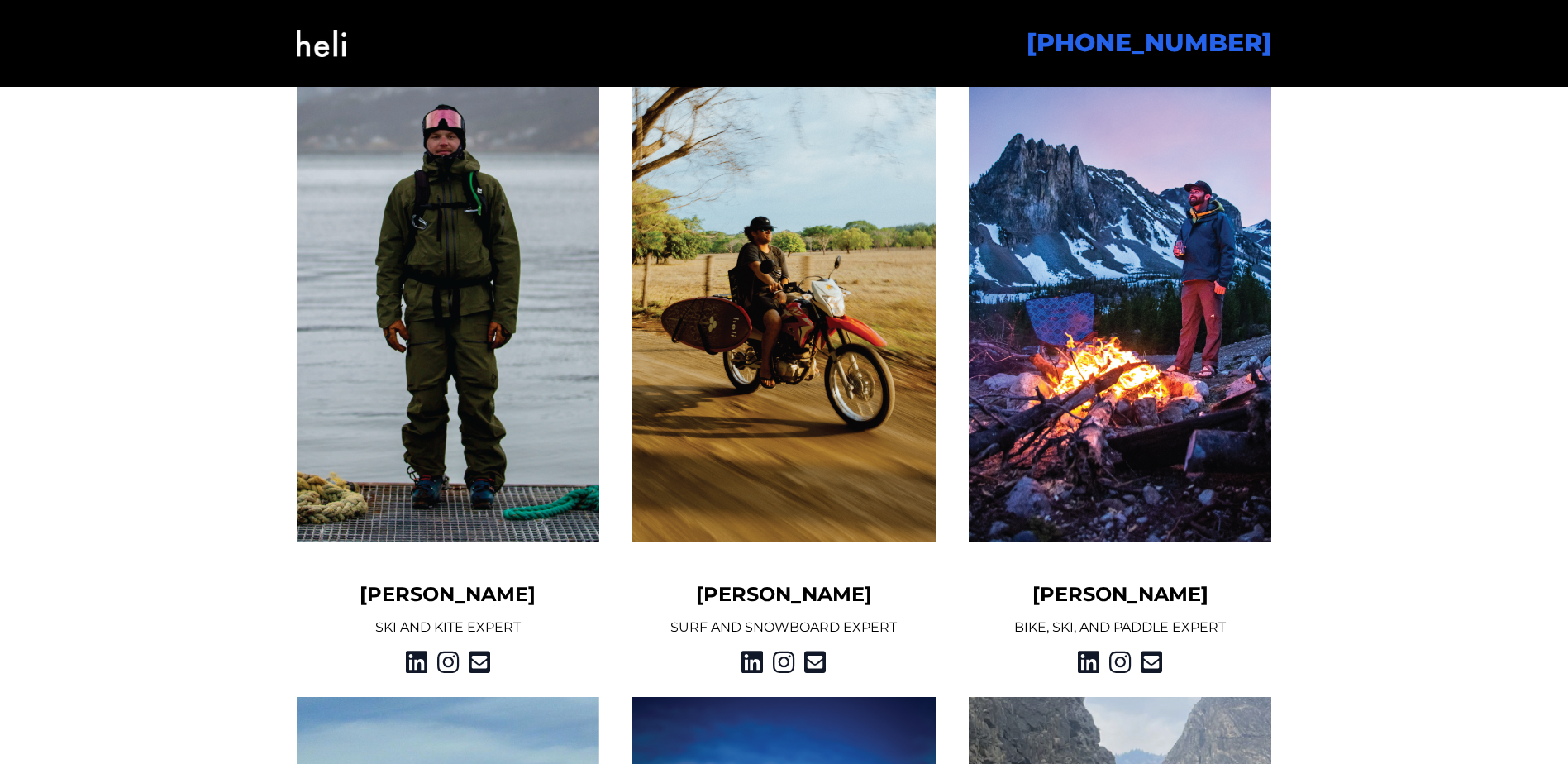
click at [426, 594] on h5 "Spencer Hutchins" at bounding box center [449, 594] width 304 height 26
click at [426, 629] on p "SKI AND KITE EXPERT" at bounding box center [449, 627] width 304 height 20
click at [446, 657] on icon at bounding box center [448, 661] width 21 height 30
